Goal: Transaction & Acquisition: Purchase product/service

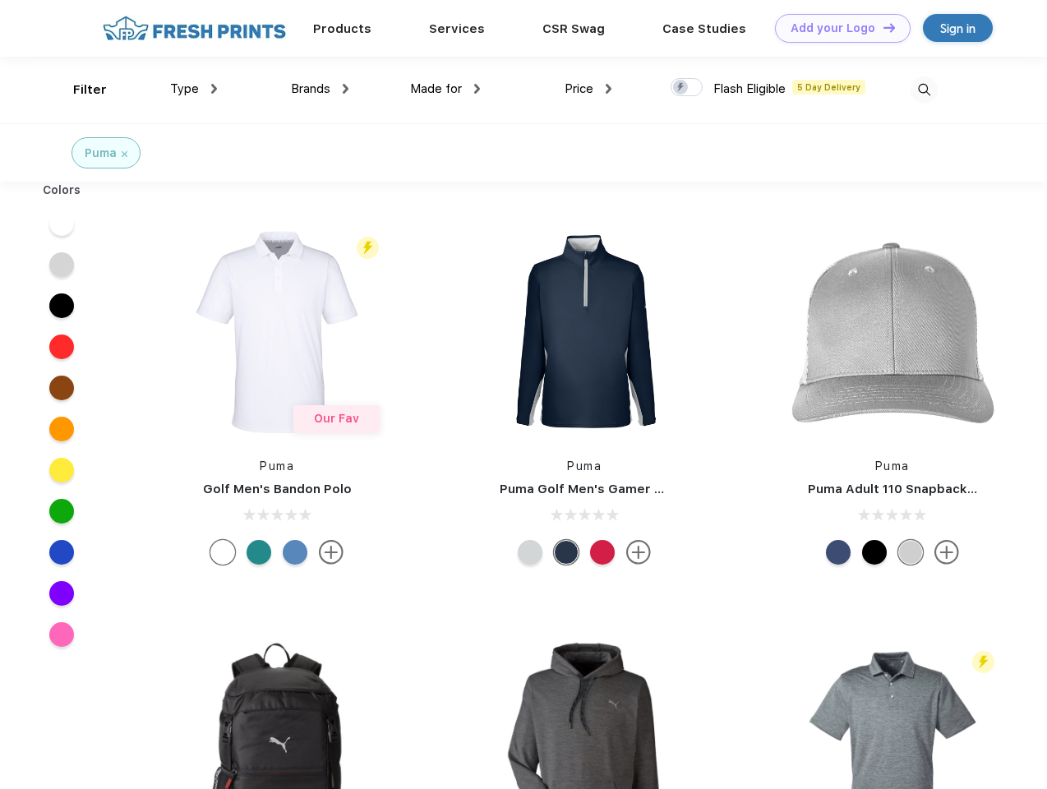
click at [836, 28] on link "Add your Logo Design Tool" at bounding box center [843, 28] width 136 height 29
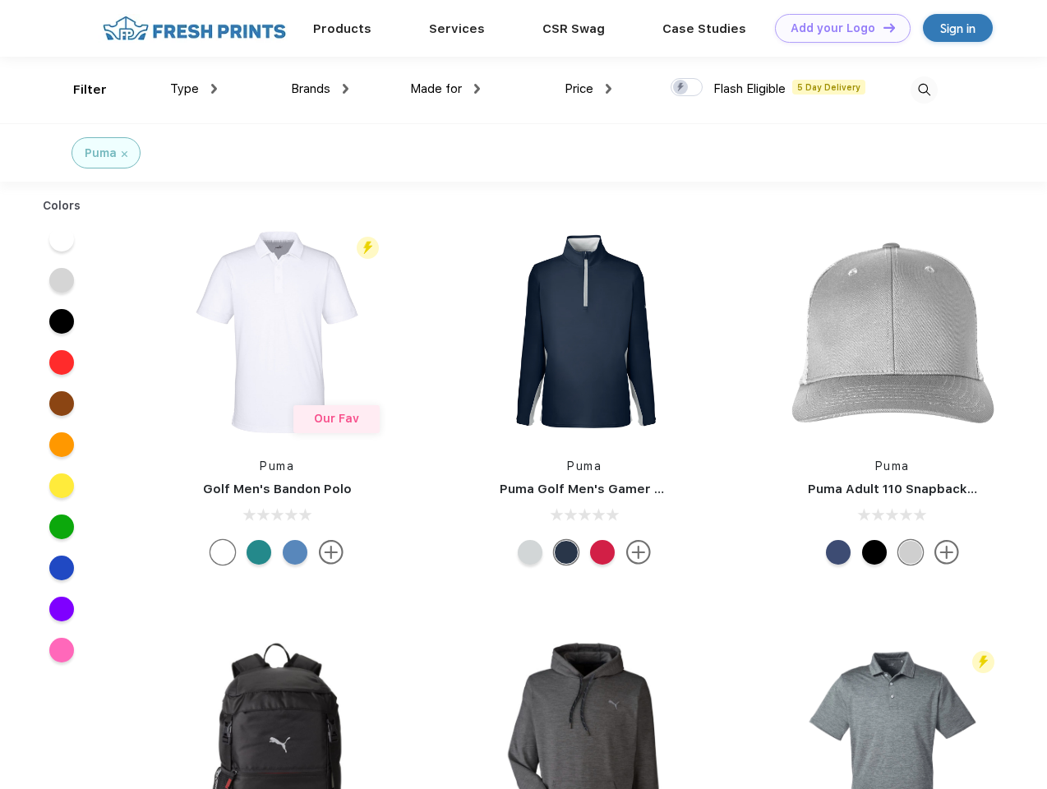
click at [0, 0] on div "Design Tool" at bounding box center [0, 0] width 0 height 0
click at [882, 27] on link "Add your Logo Design Tool" at bounding box center [843, 28] width 136 height 29
click at [79, 90] on div "Filter" at bounding box center [90, 90] width 34 height 19
click at [194, 89] on span "Type" at bounding box center [184, 88] width 29 height 15
click at [320, 89] on span "Brands" at bounding box center [310, 88] width 39 height 15
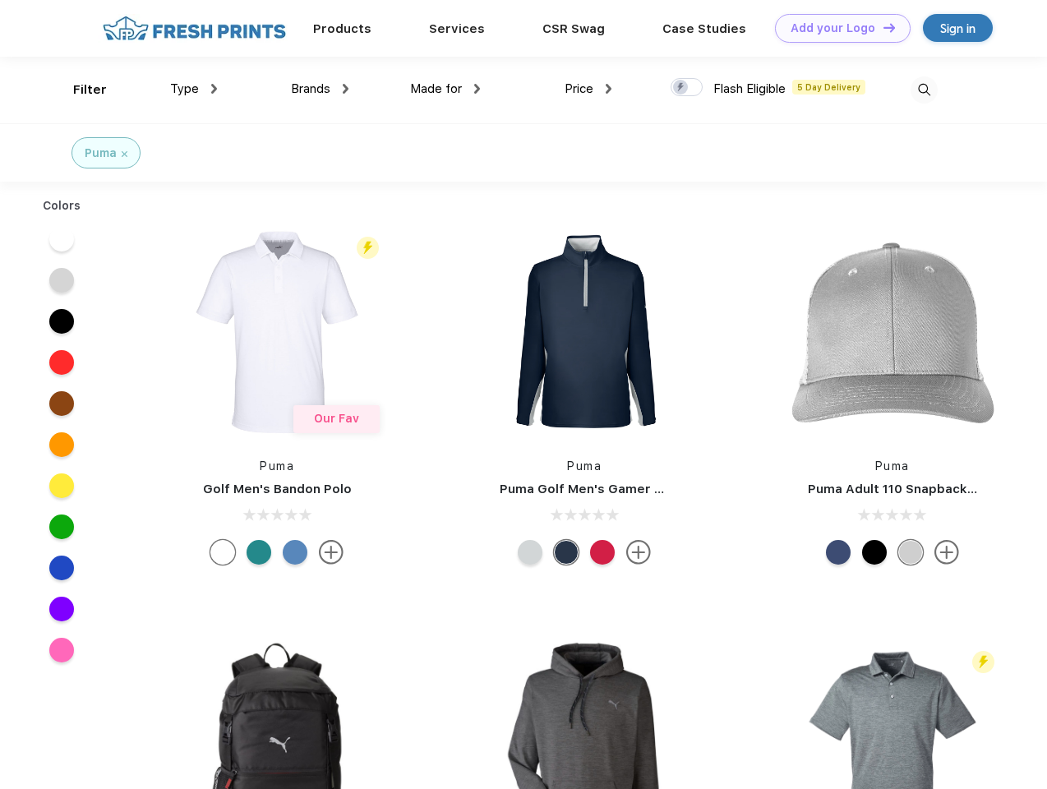
click at [445, 89] on span "Made for" at bounding box center [436, 88] width 52 height 15
click at [588, 89] on span "Price" at bounding box center [578, 88] width 29 height 15
click at [687, 88] on div at bounding box center [686, 87] width 32 height 18
click at [681, 88] on input "checkbox" at bounding box center [675, 82] width 11 height 11
click at [924, 90] on img at bounding box center [923, 89] width 27 height 27
